Goal: Navigation & Orientation: Understand site structure

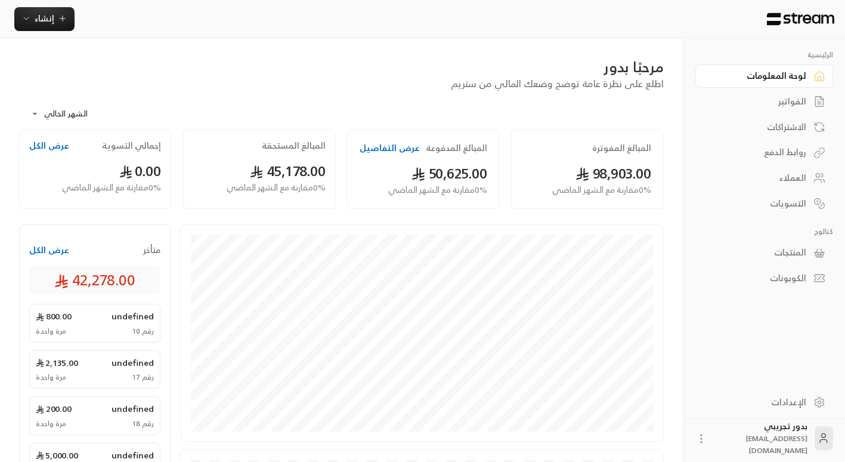
click at [783, 174] on div "العملاء" at bounding box center [759, 178] width 96 height 12
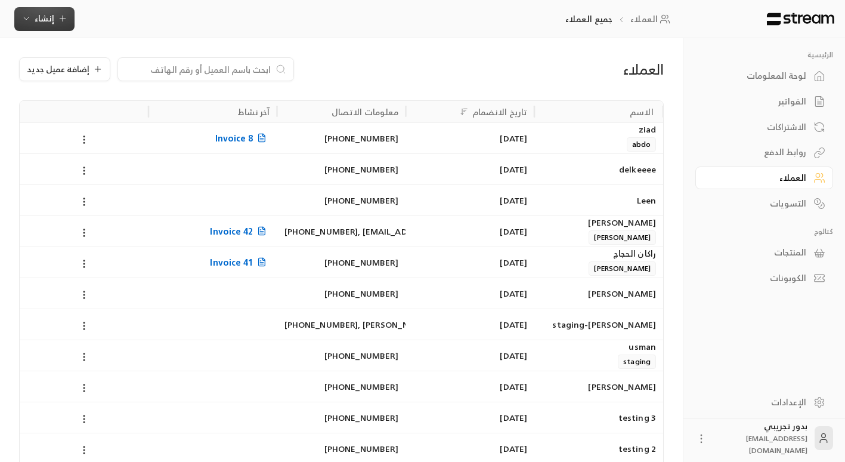
click at [38, 27] on button "إنشاء" at bounding box center [44, 19] width 60 height 24
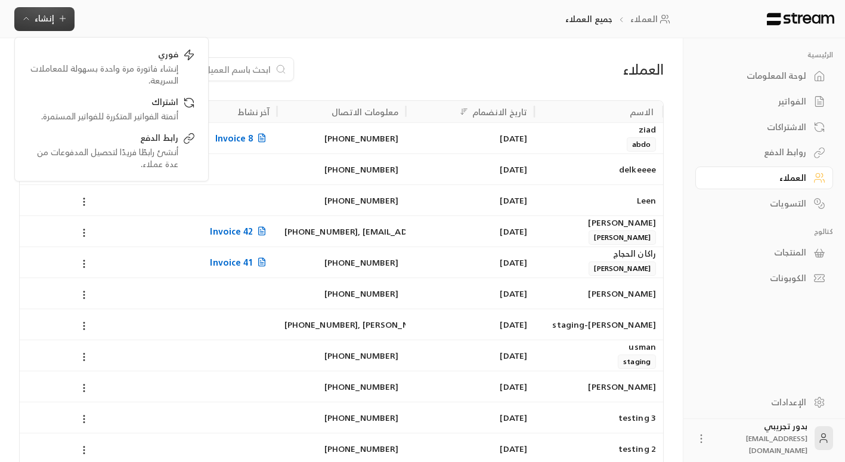
click at [168, 18] on div "العملاء جميع العملاء إنشاء فوري إنشاء فاتورة مرة واحدة بسهولة للمعاملات السريعة…" at bounding box center [344, 19] width 688 height 38
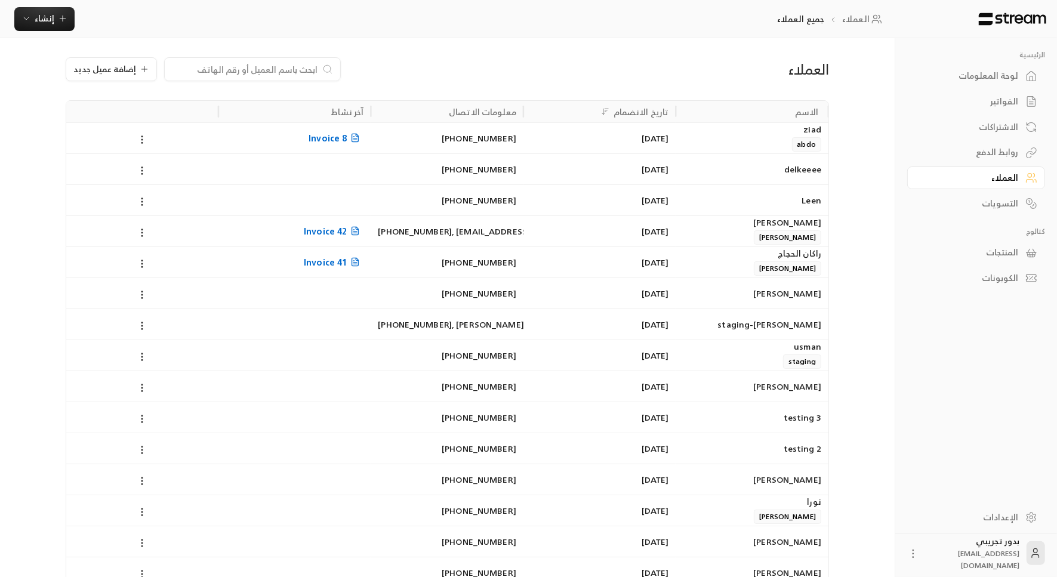
drag, startPoint x: 657, startPoint y: 7, endPoint x: 714, endPoint y: 48, distance: 69.6
click at [714, 48] on div "العملاء إضافة عميل جديد الاسم تاريخ الانضمام معلومات الاتصال آخر نشاط [PERSON_N…" at bounding box center [447, 370] width 801 height 665
click at [854, 205] on div "التسويات" at bounding box center [970, 203] width 96 height 12
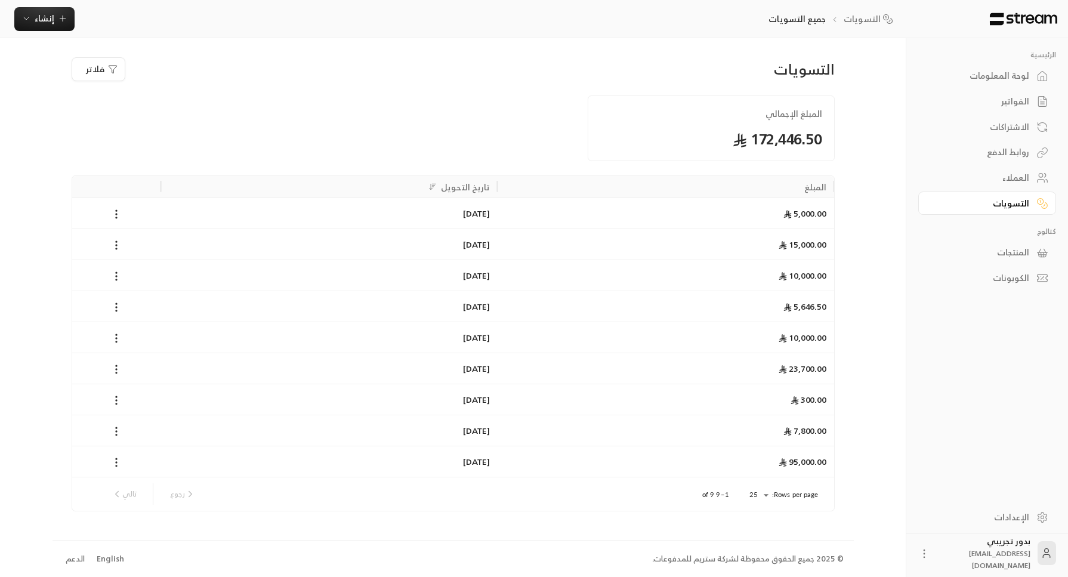
click at [854, 257] on div "المنتجات" at bounding box center [981, 252] width 96 height 12
